Goal: Transaction & Acquisition: Book appointment/travel/reservation

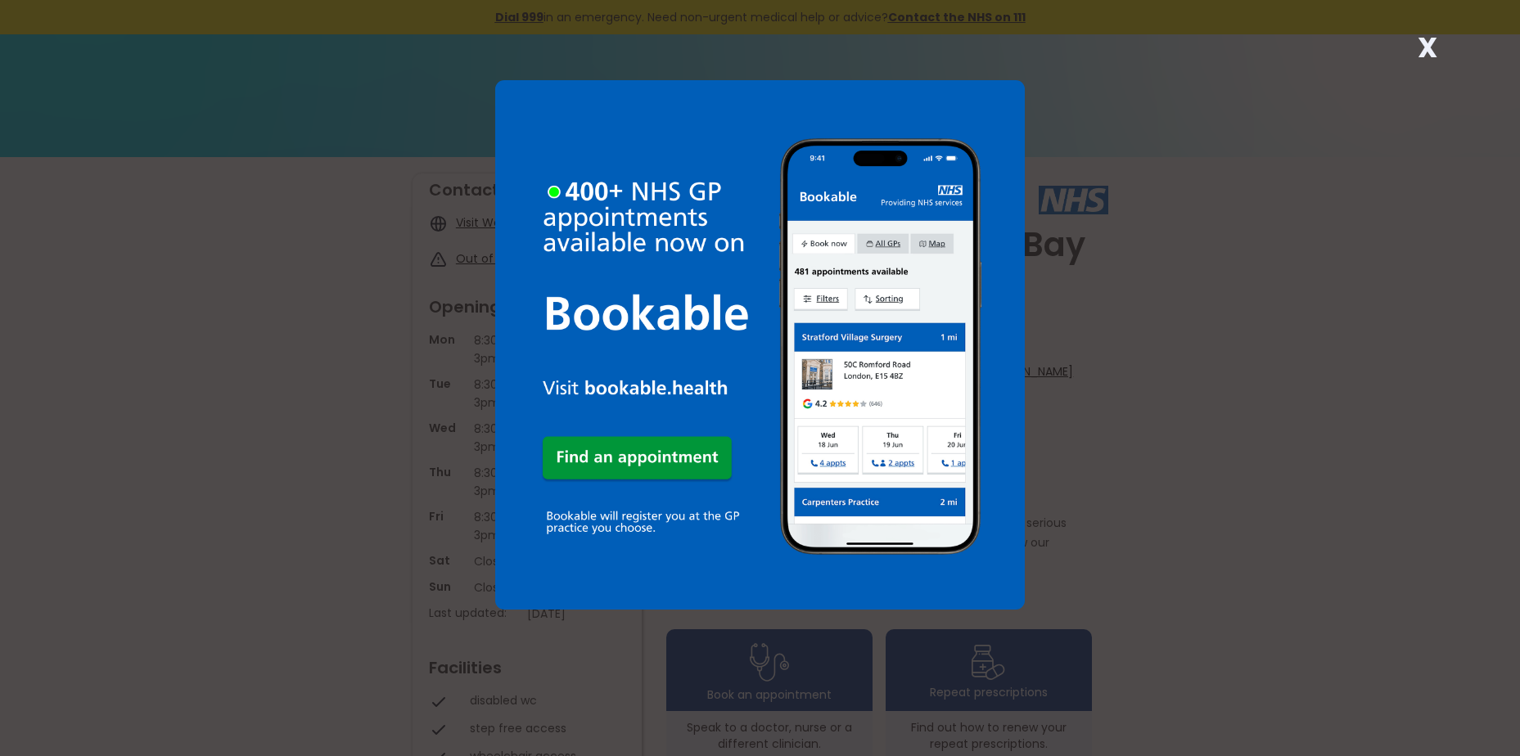
click at [1423, 52] on strong "X" at bounding box center [1427, 47] width 20 height 39
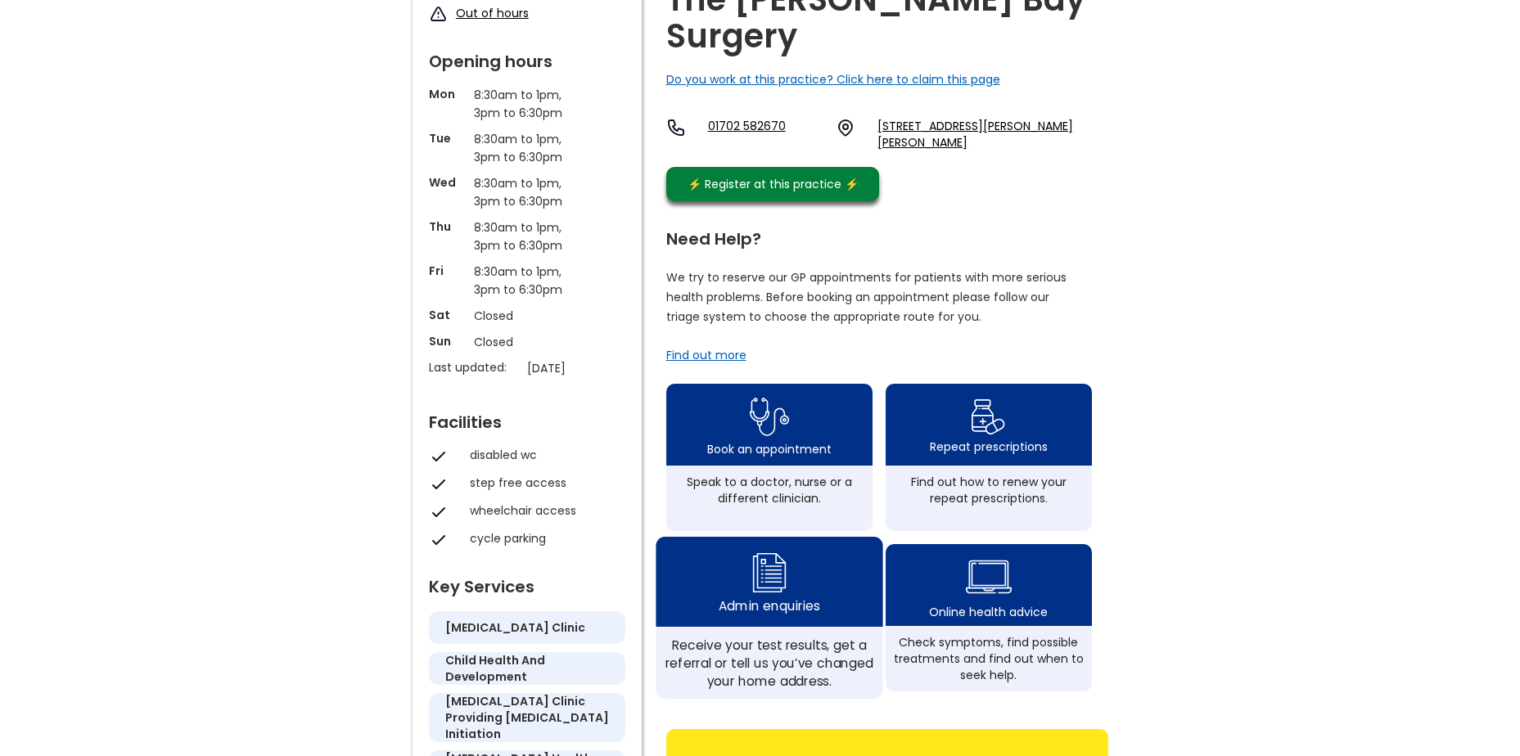
scroll to position [327, 0]
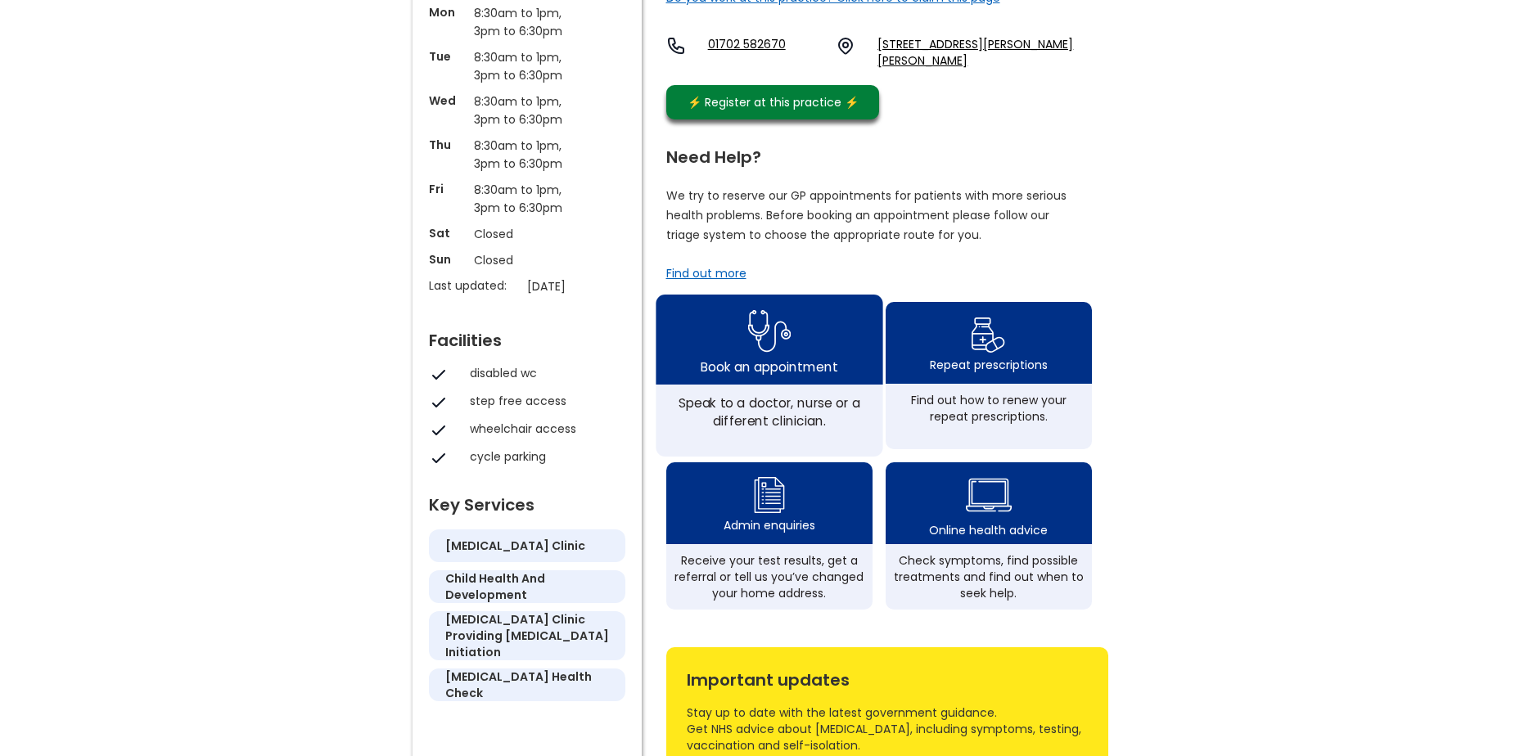
click at [762, 357] on div "Book an appointment" at bounding box center [768, 366] width 137 height 18
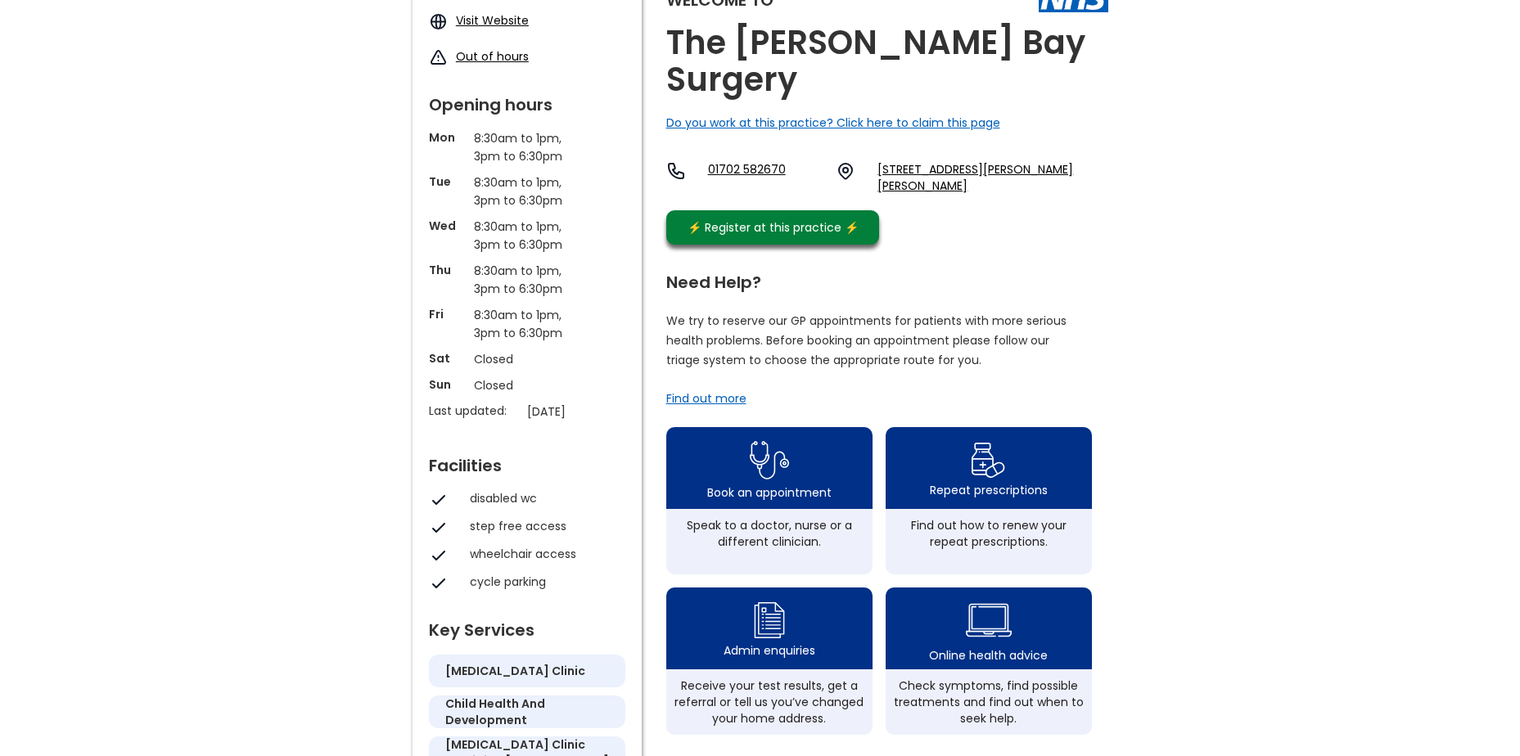
scroll to position [164, 0]
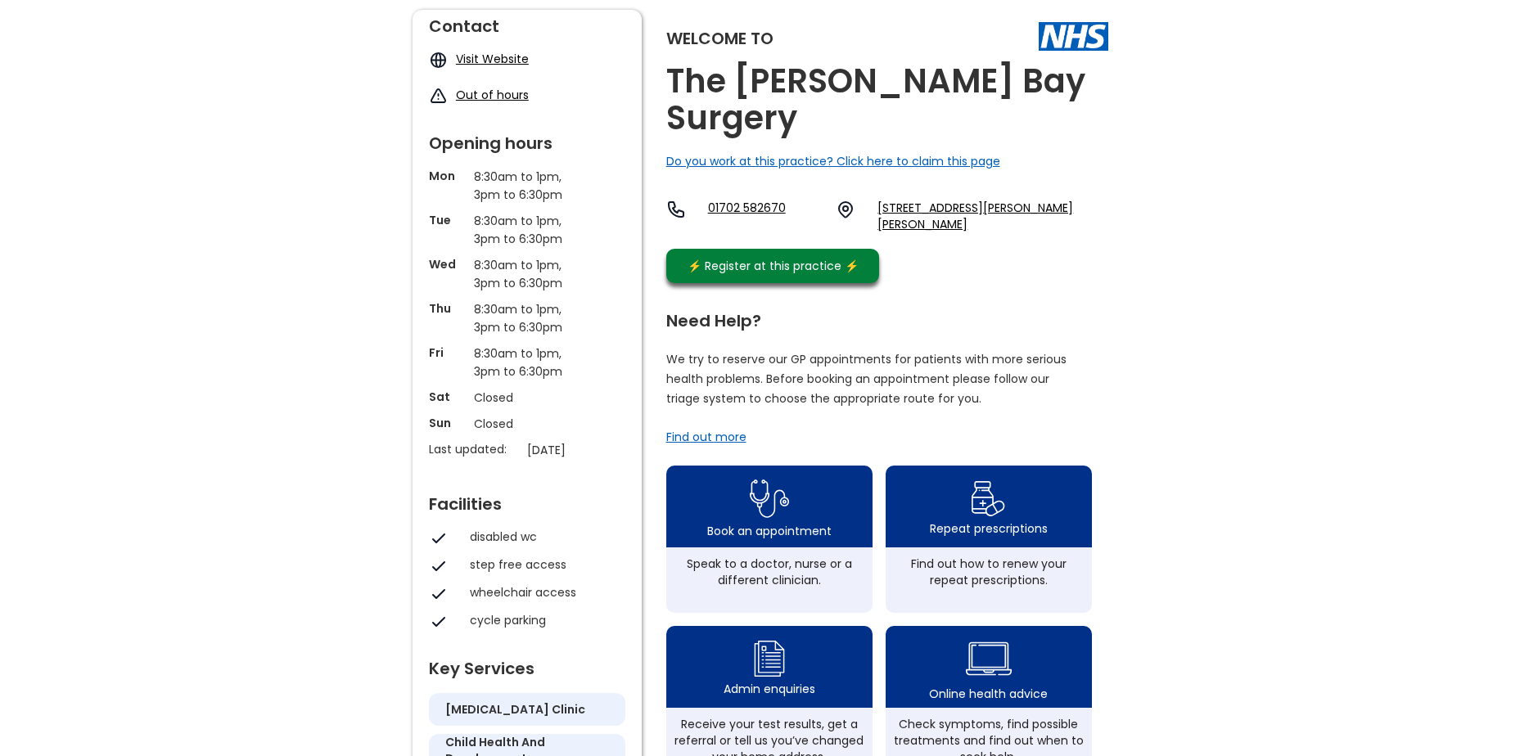
click at [696, 429] on div "Find out more" at bounding box center [706, 437] width 80 height 16
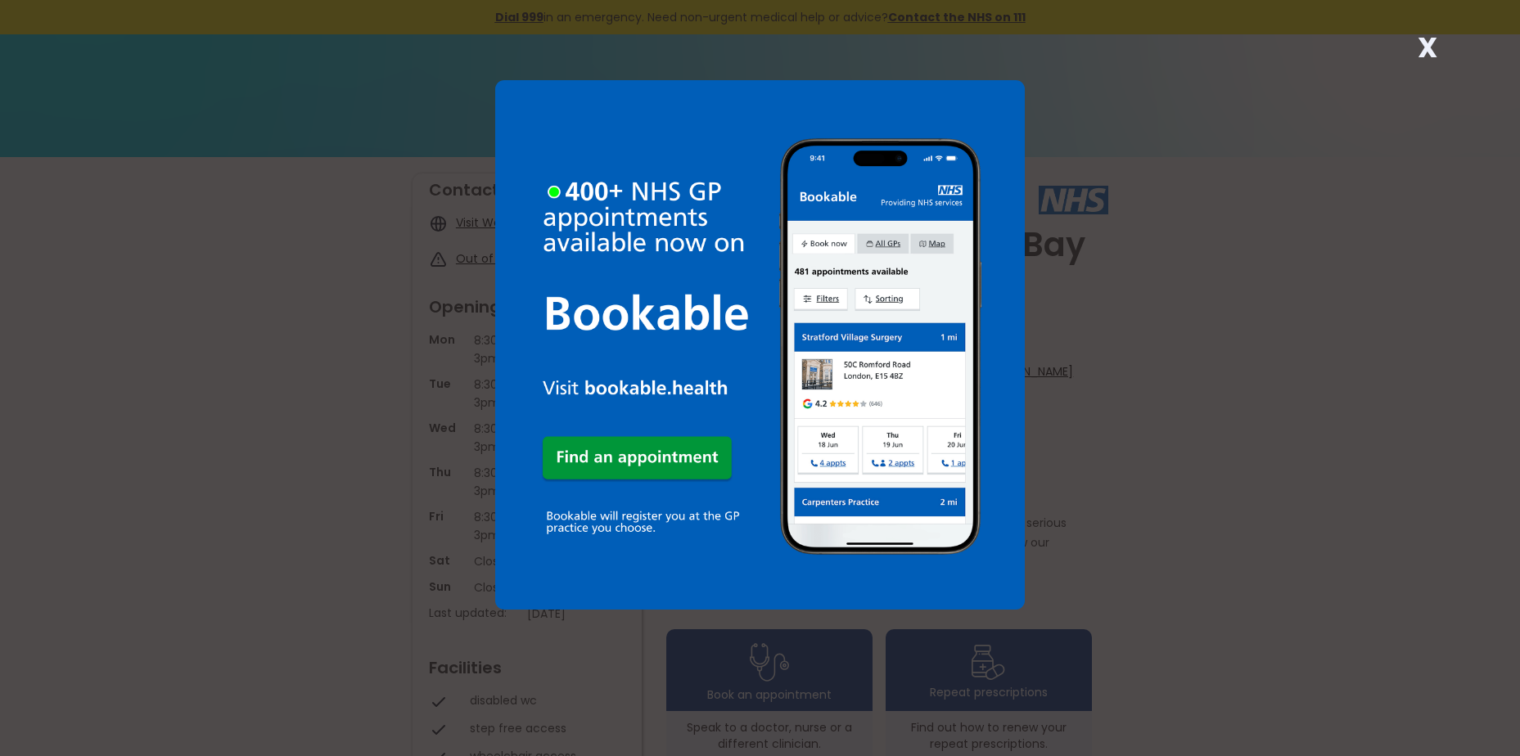
click at [1430, 47] on strong "X" at bounding box center [1427, 47] width 20 height 39
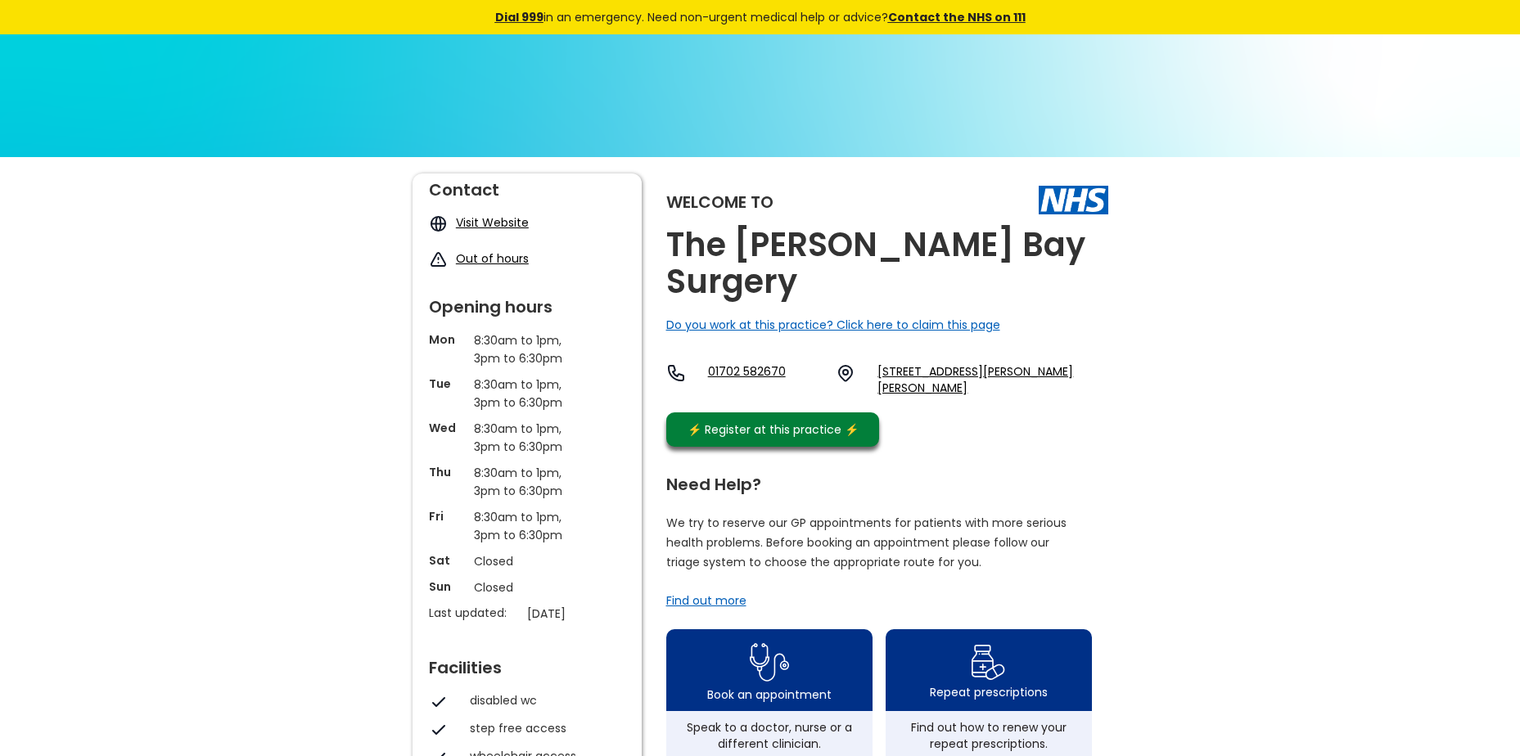
click at [475, 227] on link "Visit Website" at bounding box center [492, 222] width 73 height 16
